Goal: Information Seeking & Learning: Learn about a topic

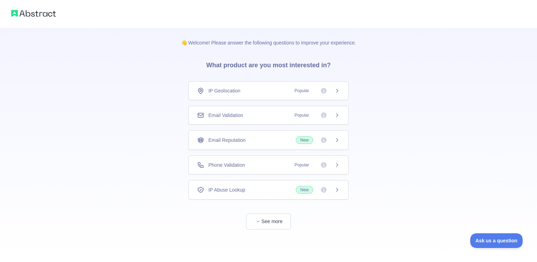
click at [246, 192] on div "IP Abuse Lookup New" at bounding box center [268, 190] width 143 height 8
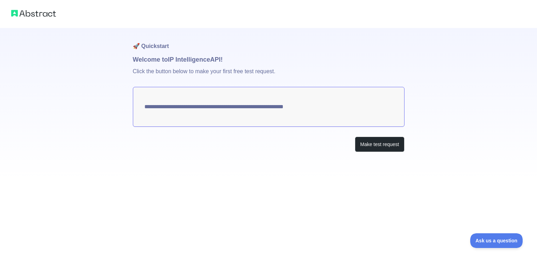
click at [241, 109] on textarea "**********" at bounding box center [269, 107] width 272 height 40
click at [221, 104] on textarea "**********" at bounding box center [269, 107] width 272 height 40
click at [263, 75] on p "Click the button below to make your first free test request." at bounding box center [269, 75] width 272 height 22
drag, startPoint x: 167, startPoint y: 61, endPoint x: 160, endPoint y: 62, distance: 7.2
click at [162, 61] on h1 "Welcome to IP Intelligence API!" at bounding box center [269, 60] width 272 height 10
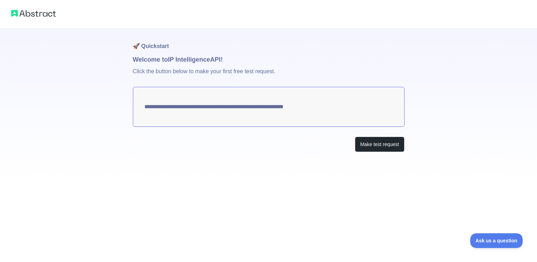
click at [278, 63] on h1 "Welcome to IP Intelligence API!" at bounding box center [269, 60] width 272 height 10
click at [384, 143] on button "Make test request" at bounding box center [379, 144] width 49 height 16
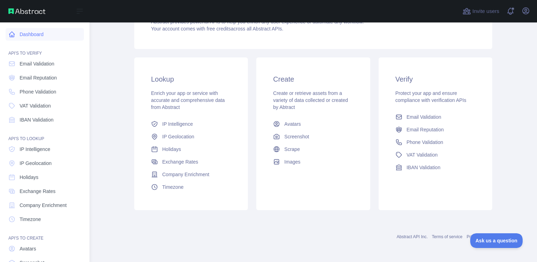
click at [25, 38] on link "Dashboard" at bounding box center [45, 34] width 78 height 13
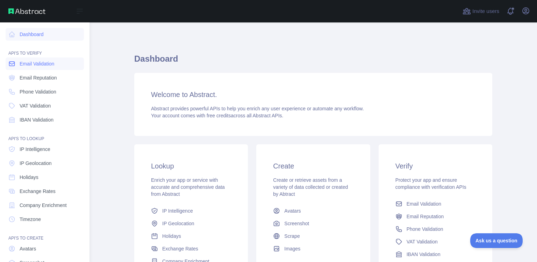
click at [43, 64] on span "Email Validation" at bounding box center [37, 63] width 35 height 7
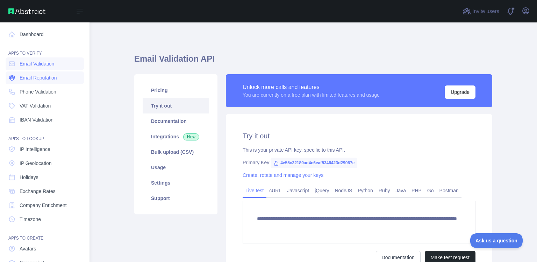
click at [34, 79] on span "Email Reputation" at bounding box center [38, 77] width 37 height 7
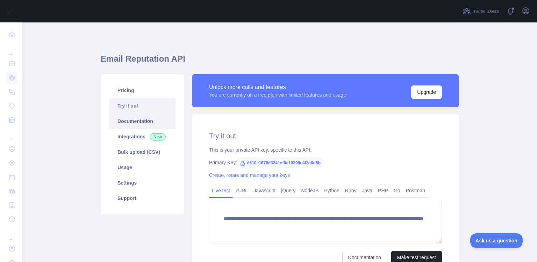
click at [152, 121] on link "Documentation" at bounding box center [142, 120] width 66 height 15
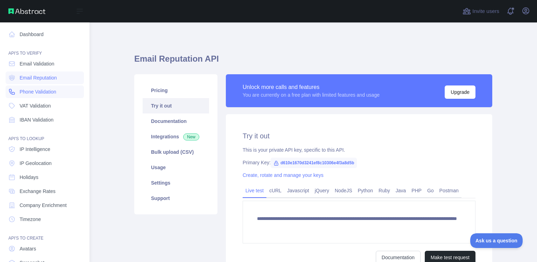
click at [29, 92] on span "Phone Validation" at bounding box center [38, 91] width 37 height 7
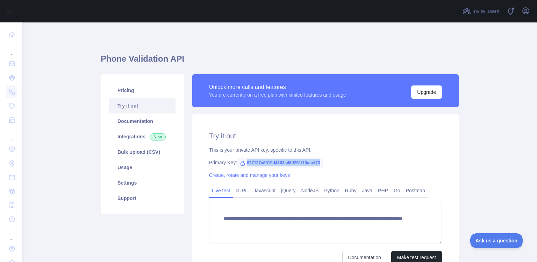
drag, startPoint x: 241, startPoint y: 163, endPoint x: 318, endPoint y: 163, distance: 76.6
click at [318, 163] on span "827137a6919d4103a46d251f19aaef73" at bounding box center [280, 162] width 86 height 10
copy span "827137a6919d4103a46d251f19aaef73"
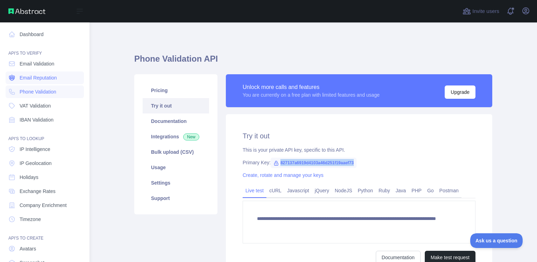
click at [45, 76] on span "Email Reputation" at bounding box center [38, 77] width 37 height 7
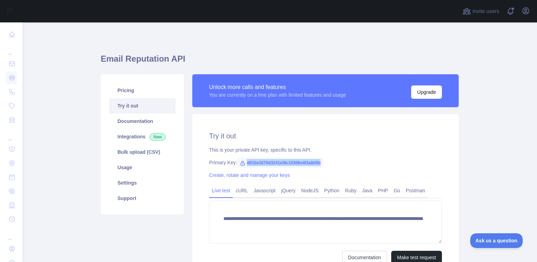
drag, startPoint x: 319, startPoint y: 163, endPoint x: 244, endPoint y: 163, distance: 75.2
click at [244, 163] on span "d610e1670d3241ef8c10306e4f3a8d5b" at bounding box center [280, 162] width 86 height 10
copy span "d610e1670d3241ef8c10306e4f3a8d5b"
click at [370, 155] on div "**********" at bounding box center [325, 197] width 267 height 166
click at [357, 127] on div "**********" at bounding box center [325, 197] width 267 height 166
